Goal: Information Seeking & Learning: Find specific fact

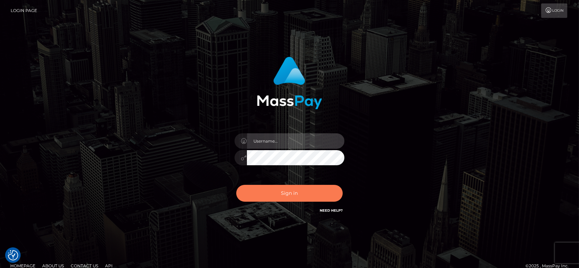
type input "fr.es"
click at [300, 196] on button "Sign in" at bounding box center [289, 193] width 106 height 17
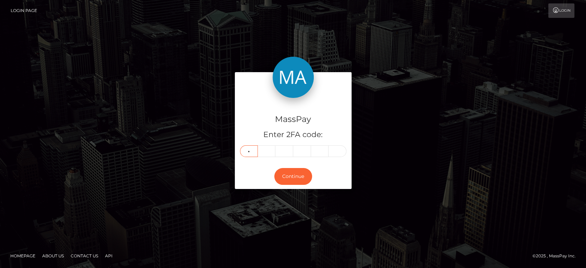
type input "8"
type input "6"
type input "9"
type input "8"
type input "6"
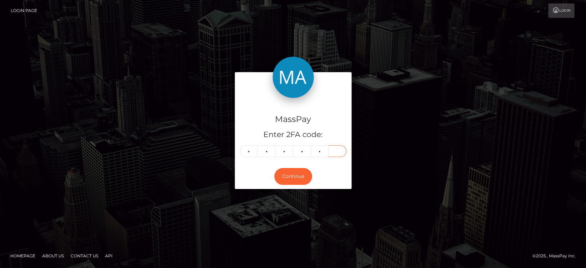
type input "6"
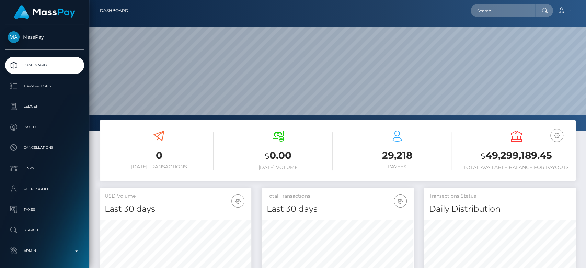
scroll to position [121, 152]
click at [489, 17] on input "text" at bounding box center [503, 10] width 65 height 13
paste input "meaggiforget@gmail.com"
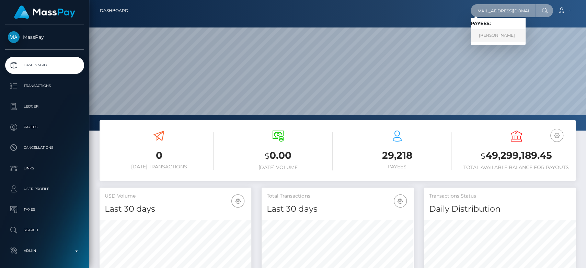
type input "meaggiforget@gmail.com"
click at [498, 33] on link "MEAGHAN FORGET" at bounding box center [498, 35] width 55 height 13
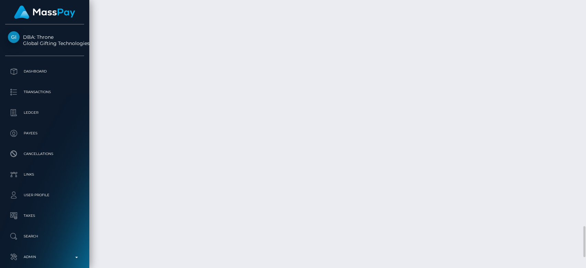
scroll to position [82, 152]
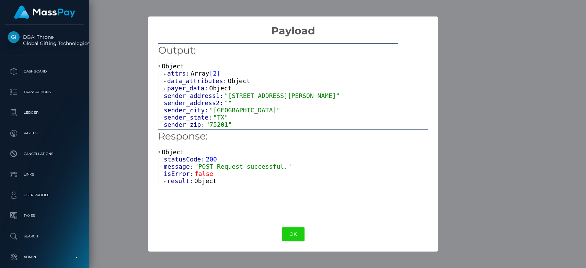
click at [203, 186] on div "Response: Object statusCode: 200 message: "POST Request successful." isError: f…" at bounding box center [293, 172] width 270 height 86
click at [203, 183] on span "Object" at bounding box center [205, 180] width 22 height 7
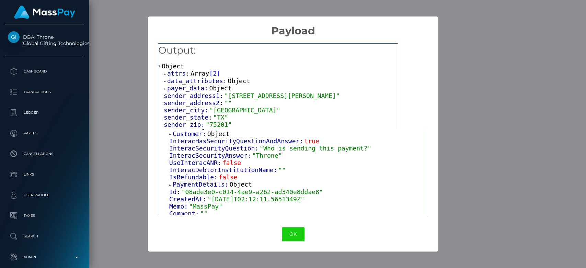
scroll to position [55, 0]
click at [263, 157] on span ""Throne"" at bounding box center [267, 154] width 30 height 7
copy span "Throne"
click at [466, 113] on div "× Payload Output: Object attrs: Array [ 2 ] data_attributes: Object payer_data:…" at bounding box center [293, 134] width 586 height 268
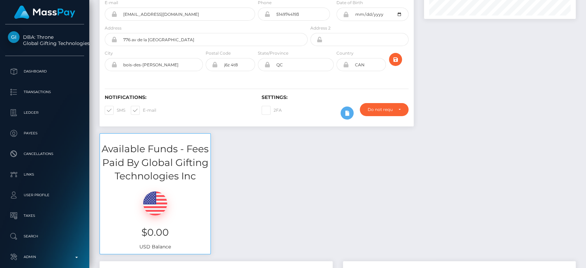
scroll to position [0, 0]
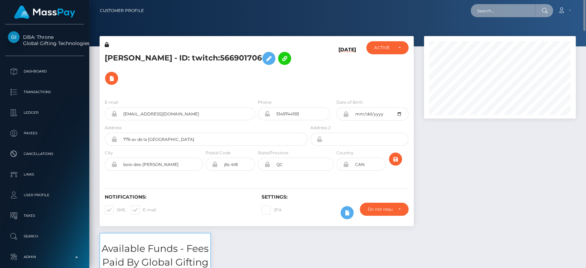
click at [497, 14] on input "text" at bounding box center [503, 10] width 65 height 13
paste input "trinhsraffle@gmail.com"
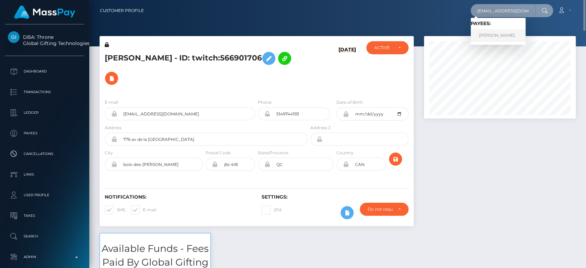
type input "trinhsraffle@gmail.com"
click at [512, 34] on link "Tuyet Trinh Nguyen" at bounding box center [498, 35] width 55 height 13
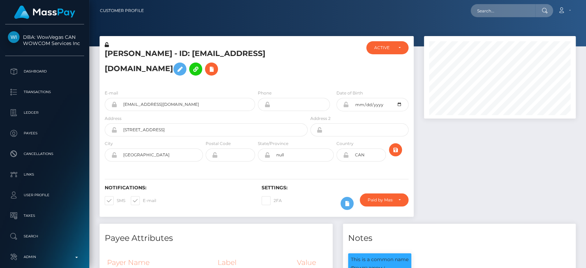
scroll to position [82, 152]
click at [481, 169] on div at bounding box center [500, 130] width 162 height 188
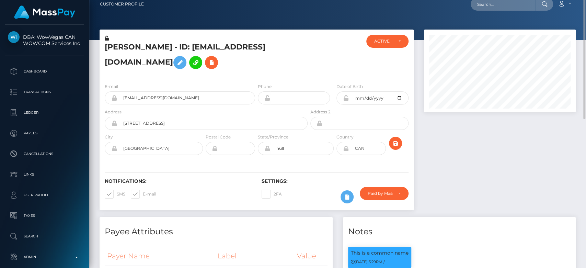
scroll to position [0, 0]
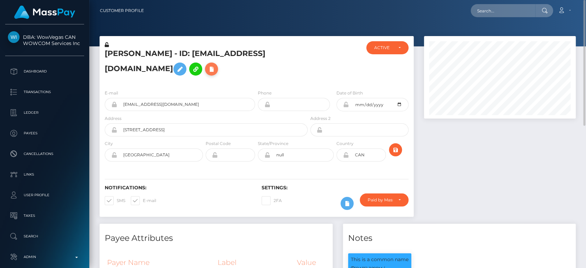
click at [216, 66] on icon at bounding box center [211, 69] width 8 height 9
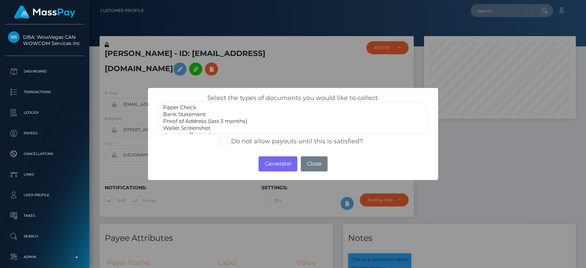
scroll to position [19, 0]
select select "Government issued ID"
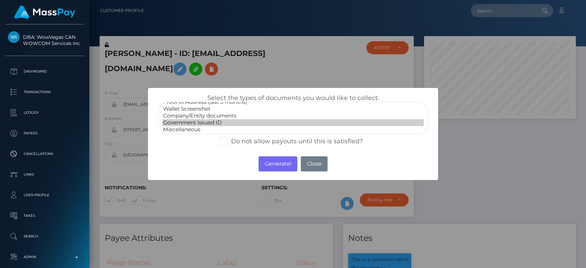
click at [201, 123] on option "Government issued ID" at bounding box center [292, 122] width 261 height 7
click at [273, 162] on button "Generate!" at bounding box center [278, 163] width 39 height 15
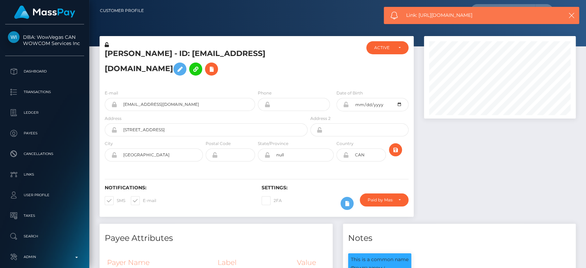
drag, startPoint x: 491, startPoint y: 13, endPoint x: 419, endPoint y: 14, distance: 72.8
click at [419, 14] on span "Link: https://l.maspay.io/2lUfX" at bounding box center [480, 15] width 148 height 7
copy span "https://l.maspay.io/2lUfX"
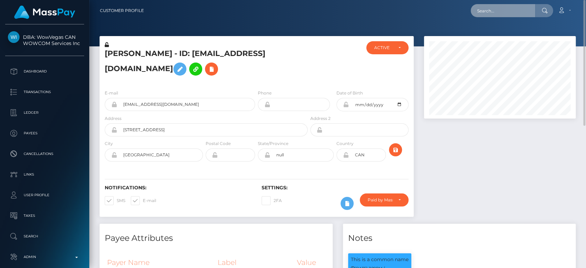
click at [485, 14] on input "text" at bounding box center [503, 10] width 65 height 13
paste input "machilady12@gmail.com"
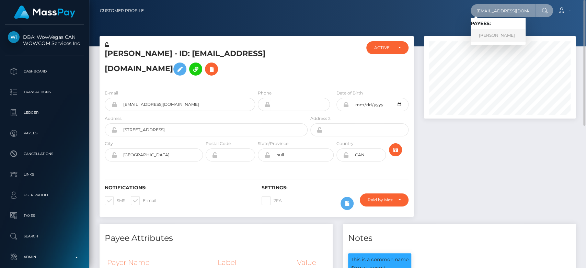
type input "machilady12@gmail.com"
click at [506, 33] on link "EVELIANY PAZOS" at bounding box center [498, 35] width 55 height 13
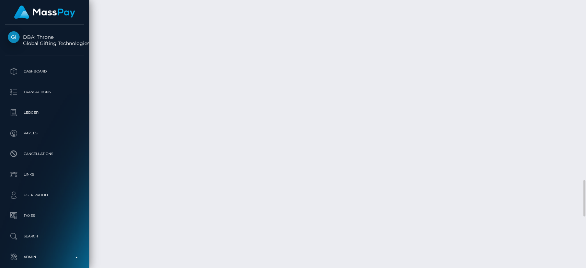
scroll to position [1701, 0]
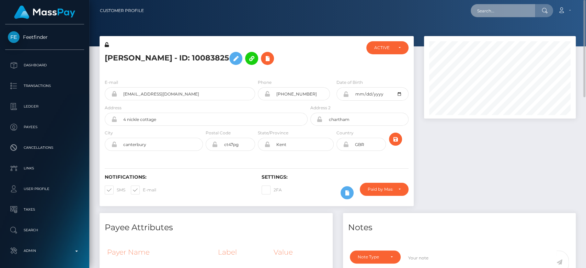
click at [507, 12] on input "text" at bounding box center [503, 10] width 65 height 13
paste input "[EMAIL_ADDRESS][PERSON_NAME][DOMAIN_NAME]"
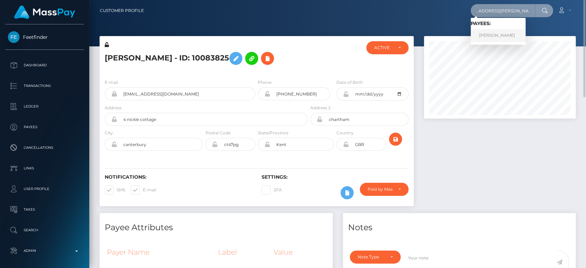
type input "[EMAIL_ADDRESS][PERSON_NAME][DOMAIN_NAME]"
click at [503, 33] on link "[PERSON_NAME]" at bounding box center [498, 35] width 55 height 13
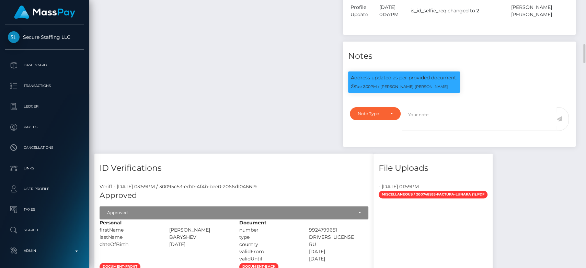
scroll to position [527, 0]
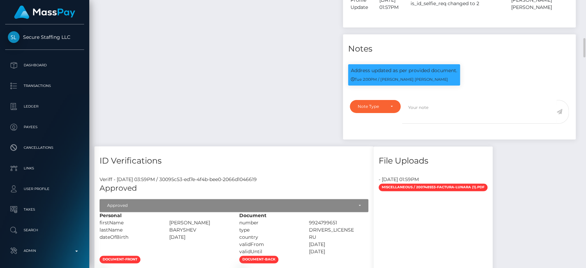
click at [344, 146] on div "ID Verifications Veriff - October 7, 2025 03:59PM / 30095c53-ed7e-4f4b-bee0-206…" at bounding box center [233, 233] width 279 height 174
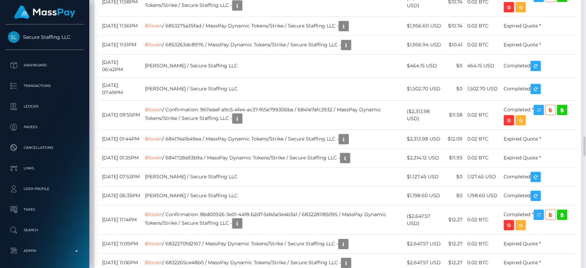
scroll to position [82, 152]
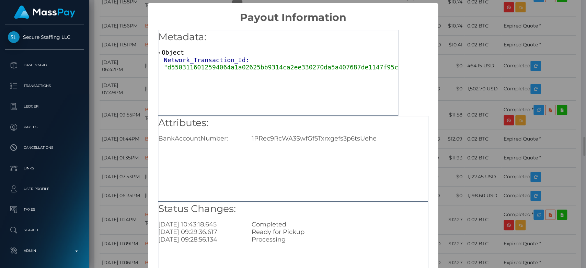
scroll to position [0, 0]
click at [139, 103] on div "× Payout Information Metadata: Object Network_Transaction_Id: "d550311601259406…" at bounding box center [293, 134] width 586 height 268
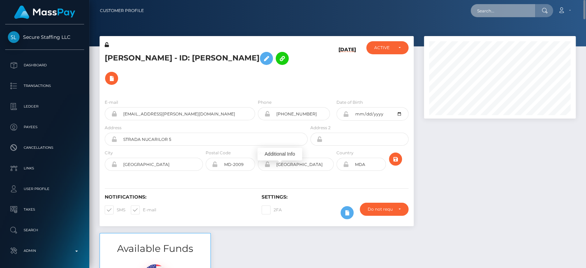
click at [493, 11] on input "text" at bounding box center [503, 10] width 65 height 13
paste input "magdalkemp@gmail.com"
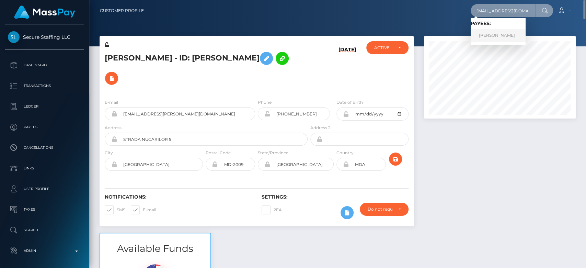
type input "magdalkemp@gmail.com"
click at [507, 34] on link "Magdalena Kempczynski" at bounding box center [498, 35] width 55 height 13
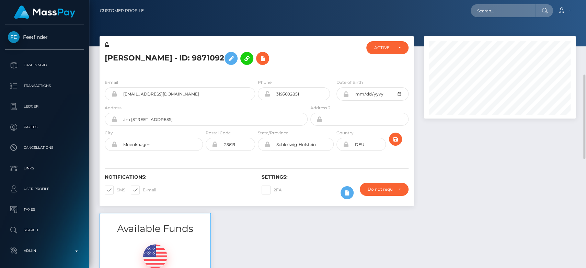
scroll to position [58, 0]
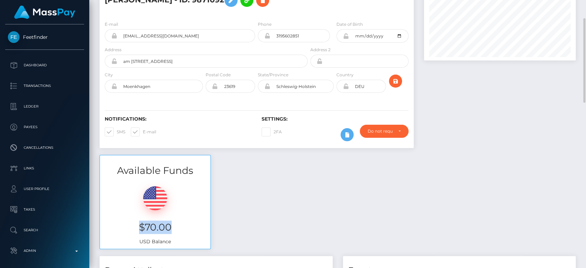
drag, startPoint x: 177, startPoint y: 226, endPoint x: 129, endPoint y: 226, distance: 48.1
click at [129, 226] on h3 "$70.00" at bounding box center [155, 226] width 100 height 13
copy h3 "$70.00"
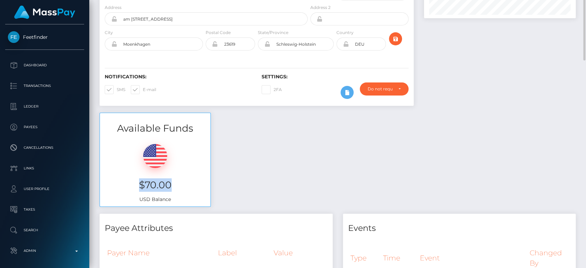
scroll to position [0, 0]
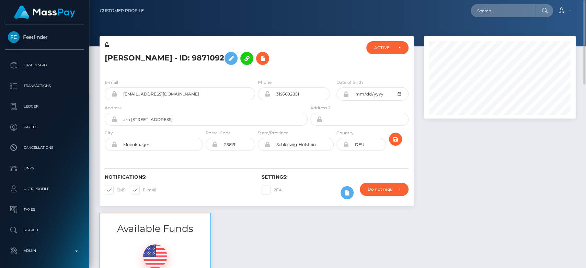
click at [311, 189] on div "2FA" at bounding box center [296, 193] width 79 height 20
click at [490, 17] on input "text" at bounding box center [503, 10] width 65 height 13
paste input "[EMAIL_ADDRESS][DOMAIN_NAME]"
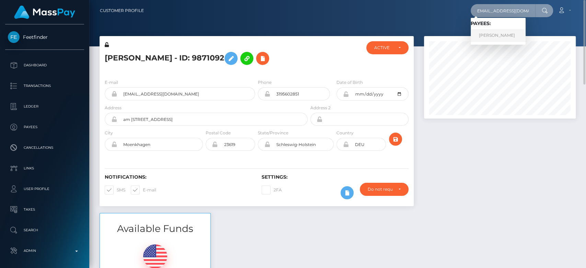
type input "[EMAIL_ADDRESS][DOMAIN_NAME]"
click at [498, 34] on link "CORY JASON NOLEN" at bounding box center [498, 35] width 55 height 13
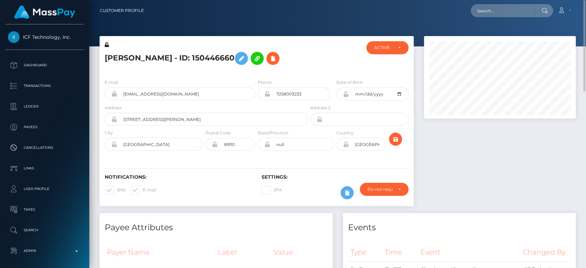
click at [428, 146] on div at bounding box center [500, 124] width 162 height 177
click at [179, 58] on h5 "[PERSON_NAME] - ID: 150446660" at bounding box center [204, 58] width 199 height 20
click at [179, 58] on h5 "CORY JASON NOLEN - ID: 150446660" at bounding box center [204, 58] width 199 height 20
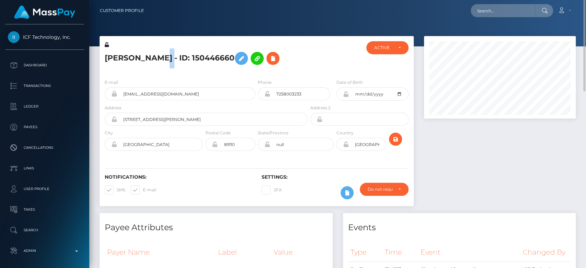
click at [147, 53] on h5 "CORY JASON NOLEN - ID: 150446660" at bounding box center [204, 58] width 199 height 20
click at [200, 33] on div at bounding box center [337, 23] width 497 height 46
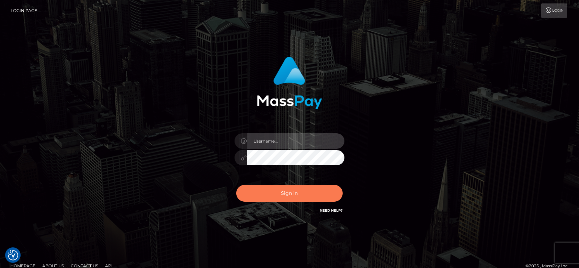
type input "[DOMAIN_NAME]"
click at [313, 196] on button "Sign in" at bounding box center [289, 193] width 106 height 17
type input "[DOMAIN_NAME]"
click at [318, 191] on button "Sign in" at bounding box center [289, 193] width 106 height 17
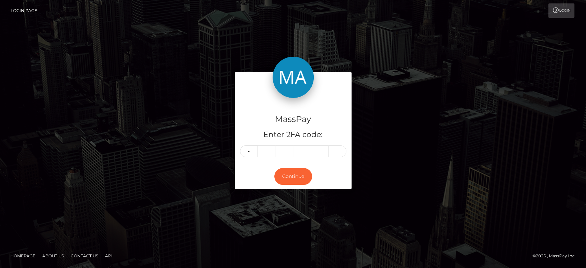
type input "4"
type input "2"
type input "3"
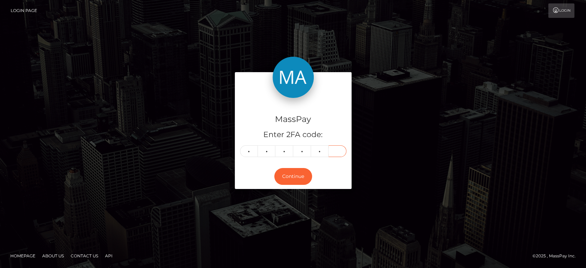
type input "2"
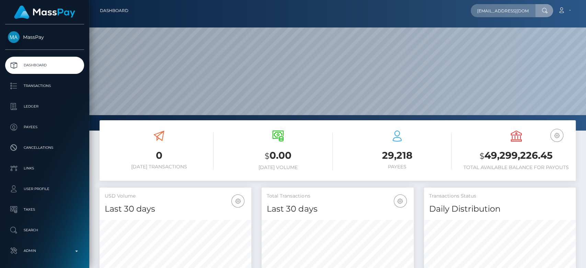
scroll to position [0, 5]
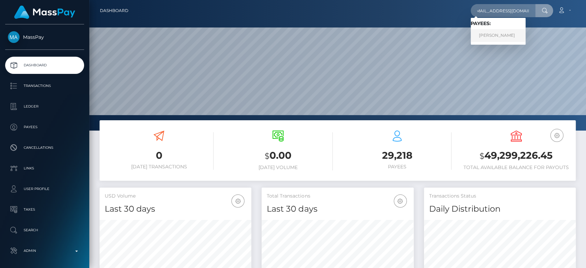
type input "[EMAIL_ADDRESS][DOMAIN_NAME]"
click at [490, 33] on link "[PERSON_NAME]" at bounding box center [498, 35] width 55 height 13
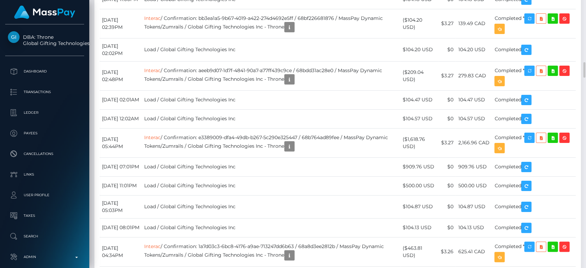
scroll to position [82, 152]
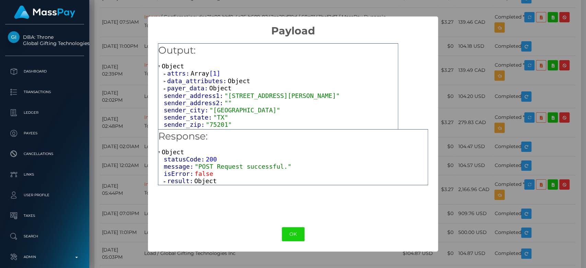
click at [206, 184] on span "Object" at bounding box center [205, 180] width 22 height 7
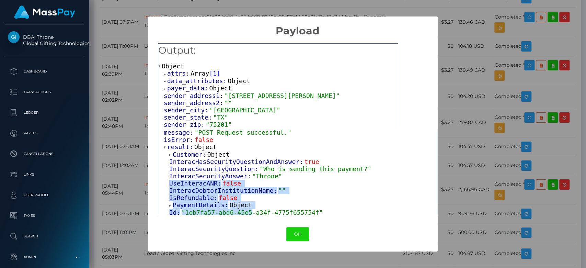
scroll to position [54, 0]
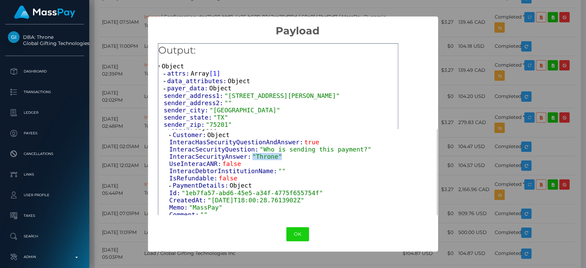
drag, startPoint x: 274, startPoint y: 212, endPoint x: 246, endPoint y: 156, distance: 62.2
click at [246, 156] on div "InteracSecurityAnswer: "Throne"" at bounding box center [303, 156] width 268 height 7
copy span ""Throne""
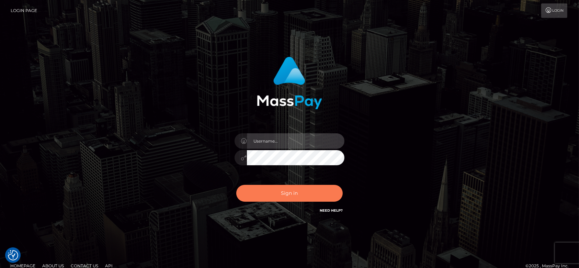
type input "[DOMAIN_NAME]"
click at [279, 190] on button "Sign in" at bounding box center [289, 193] width 106 height 17
type input "fr.es"
click at [279, 190] on button "Sign in" at bounding box center [289, 193] width 106 height 17
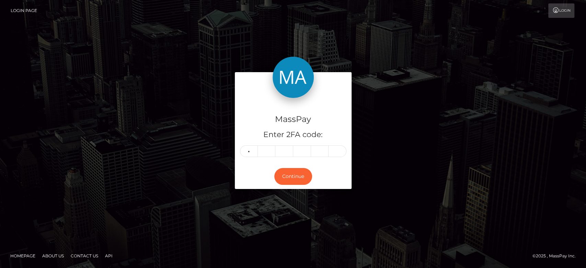
type input "7"
type input "9"
type input "7"
type input "6"
type input "3"
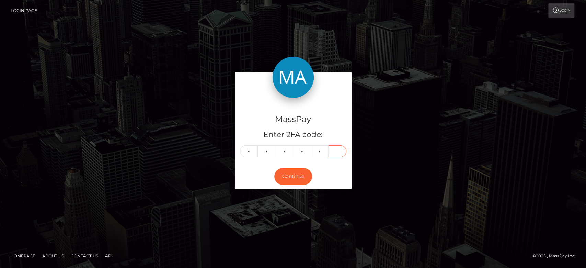
type input "1"
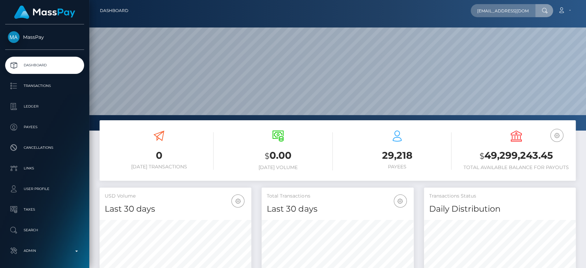
scroll to position [121, 152]
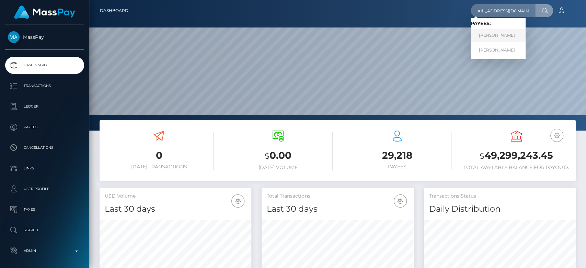
type input "[EMAIL_ADDRESS][DOMAIN_NAME]"
click at [495, 33] on link "AHMED JAIEM" at bounding box center [498, 35] width 55 height 13
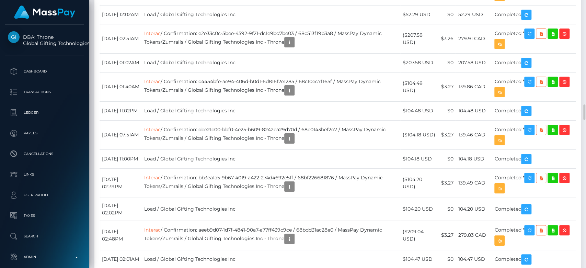
scroll to position [1760, 0]
